Goal: Task Accomplishment & Management: Manage account settings

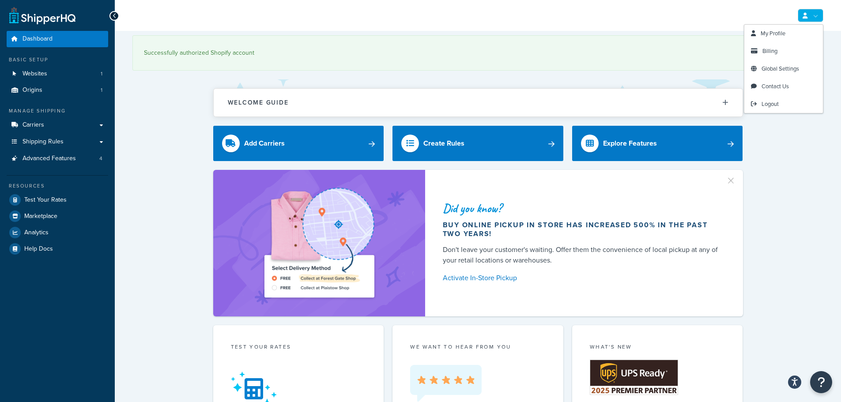
click at [810, 17] on link at bounding box center [811, 15] width 26 height 13
click at [794, 48] on link "Billing" at bounding box center [784, 51] width 79 height 18
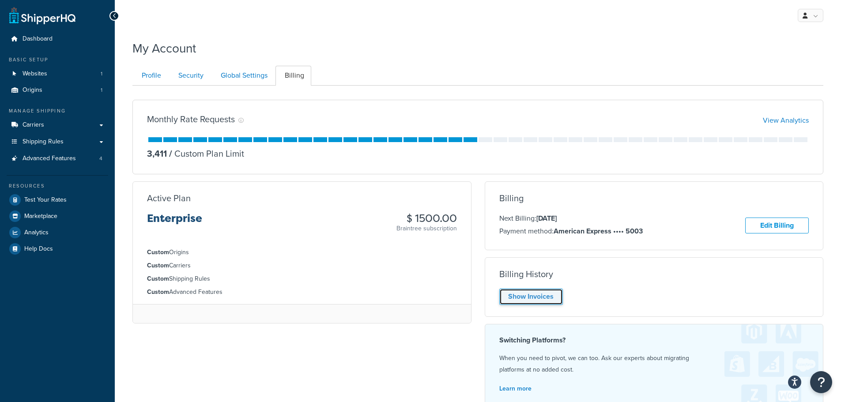
click at [544, 298] on link "Show Invoices" at bounding box center [531, 297] width 64 height 16
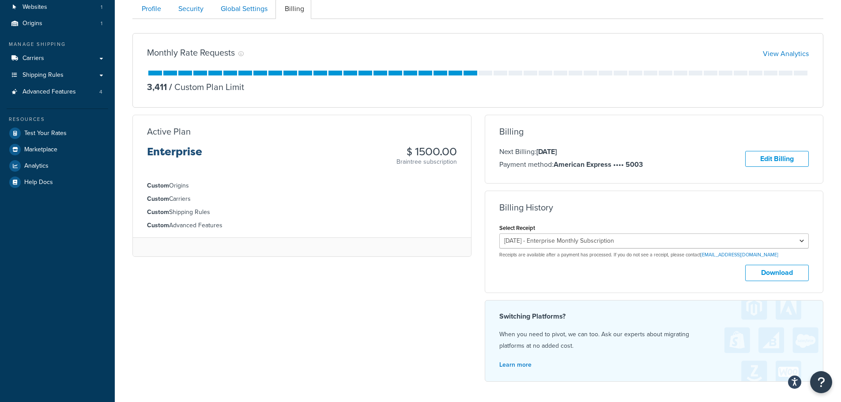
scroll to position [88, 0]
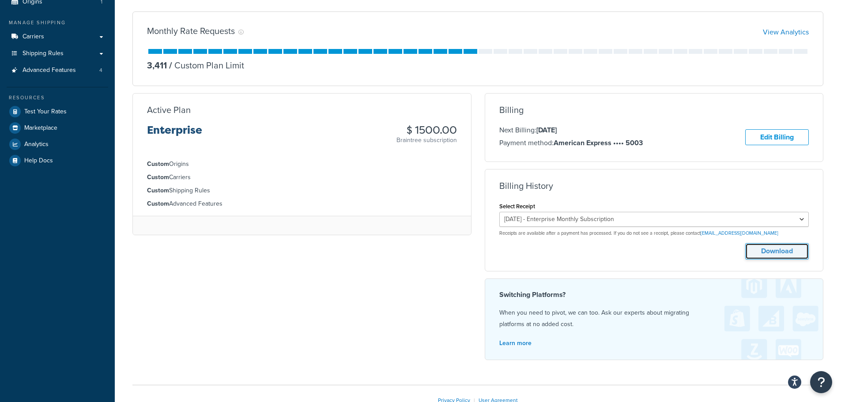
click at [782, 258] on button "Download" at bounding box center [777, 251] width 64 height 16
